Goal: Task Accomplishment & Management: Manage account settings

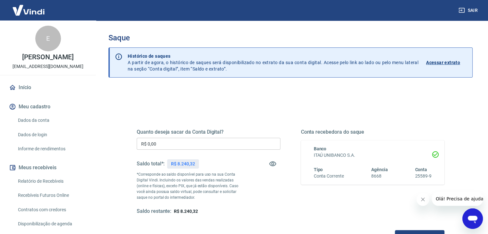
click at [255, 106] on div "Quanto deseja sacar da Conta Digital? R$ 0,00 ​ Saldo total*: R$ 8.240,32 *Corr…" at bounding box center [290, 175] width 323 height 149
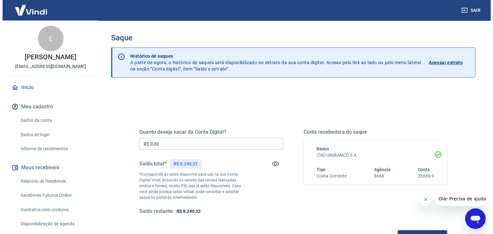
scroll to position [64, 0]
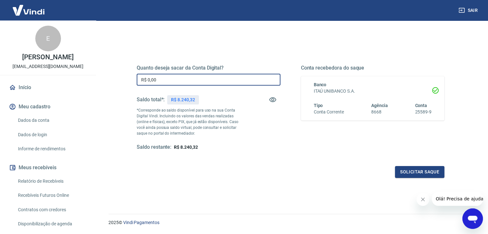
drag, startPoint x: 175, startPoint y: 78, endPoint x: 98, endPoint y: 78, distance: 78.0
click at [98, 78] on div "Saque Histórico de saques A partir de agora, o histórico de saques será disponi…" at bounding box center [290, 81] width 395 height 250
type input "R$ 8.240,00"
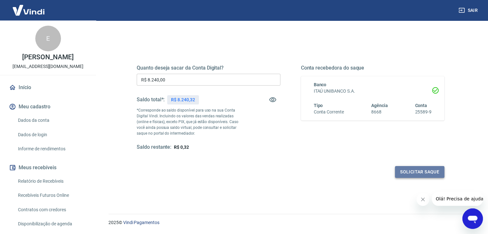
click at [408, 176] on button "Solicitar saque" at bounding box center [419, 172] width 49 height 12
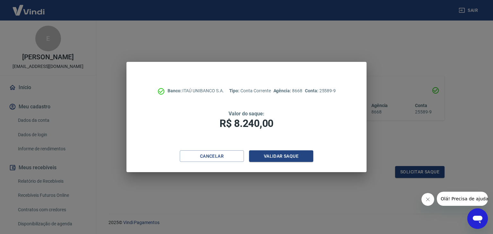
click at [278, 114] on h5 "Valor do saque:" at bounding box center [246, 114] width 189 height 6
click at [291, 158] on button "Validar saque" at bounding box center [281, 156] width 64 height 12
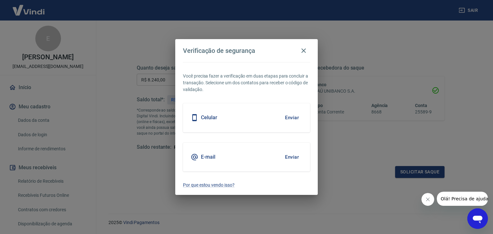
click at [278, 121] on div "Celular Enviar" at bounding box center [246, 117] width 127 height 29
click at [290, 117] on button "Enviar" at bounding box center [291, 117] width 21 height 13
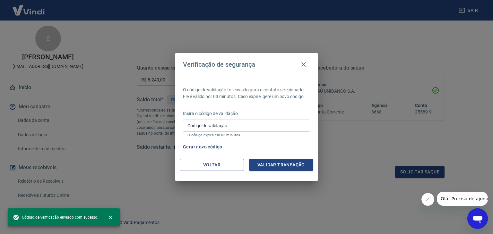
click at [217, 126] on input "Código de validação" at bounding box center [246, 126] width 127 height 12
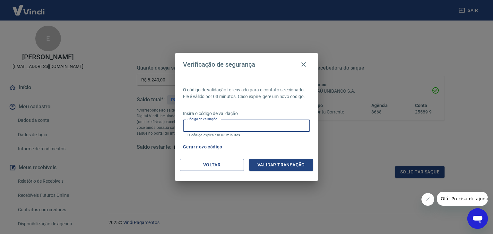
paste input "707499"
type input "707499"
click at [282, 165] on button "Validar transação" at bounding box center [281, 165] width 64 height 12
